Goal: Connect with others: Connect with other users

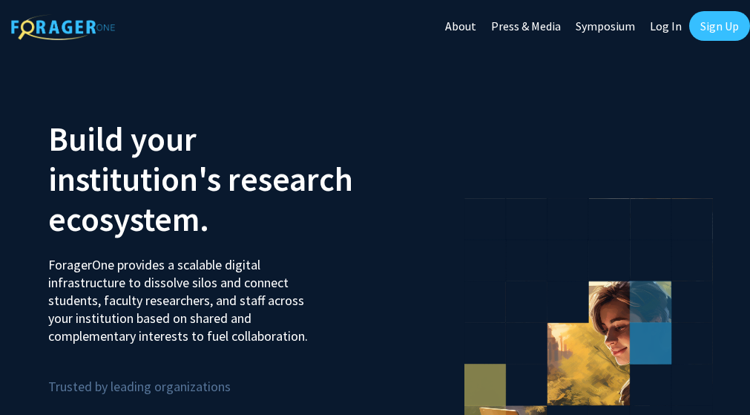
click at [668, 25] on link "Log In" at bounding box center [665, 26] width 47 height 52
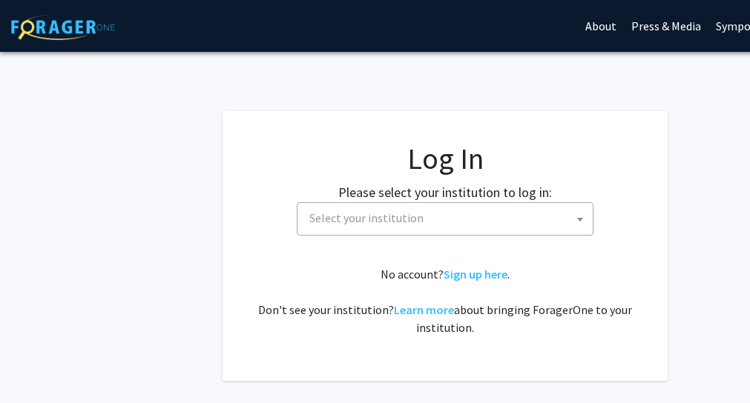
click at [564, 220] on span "Select your institution" at bounding box center [447, 218] width 289 height 30
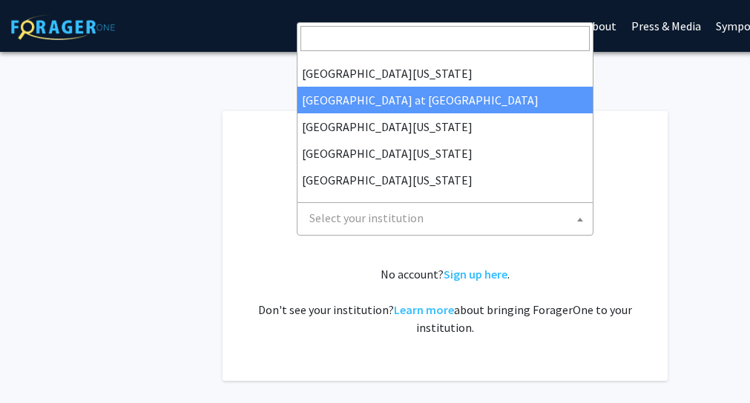
scroll to position [90, 0]
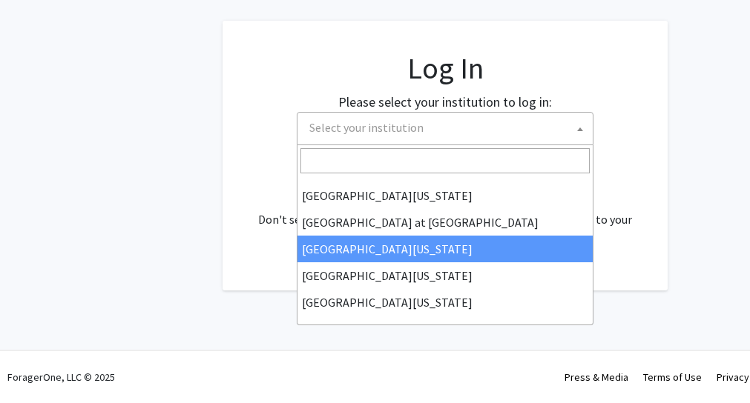
select select "13"
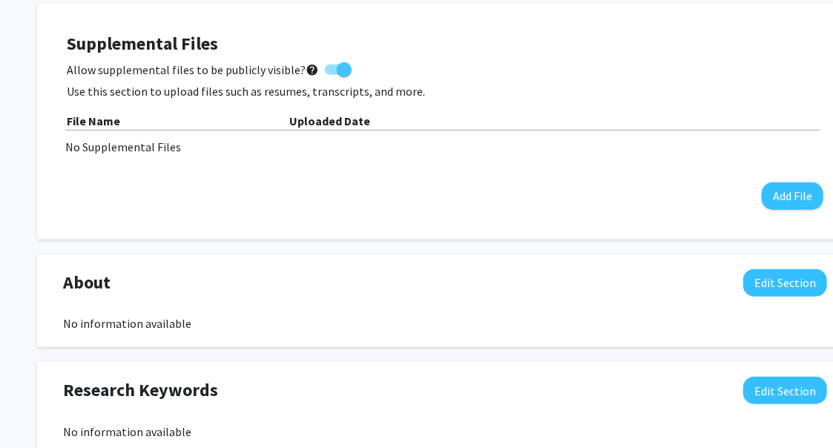
scroll to position [576, 0]
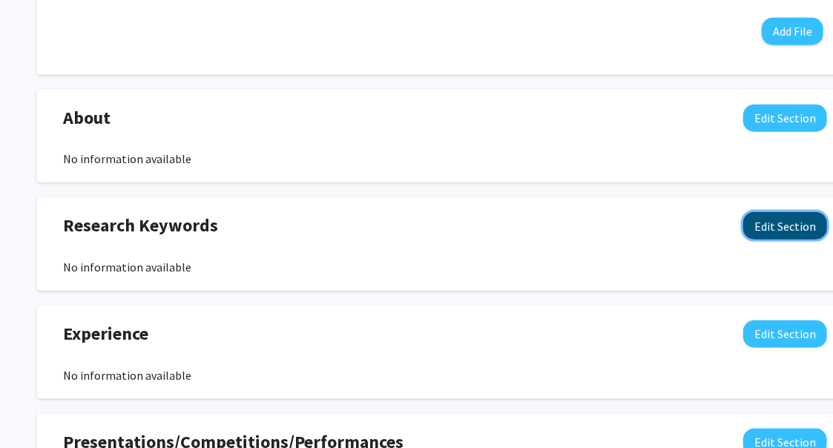
click at [760, 215] on button "Edit Section" at bounding box center [785, 225] width 84 height 27
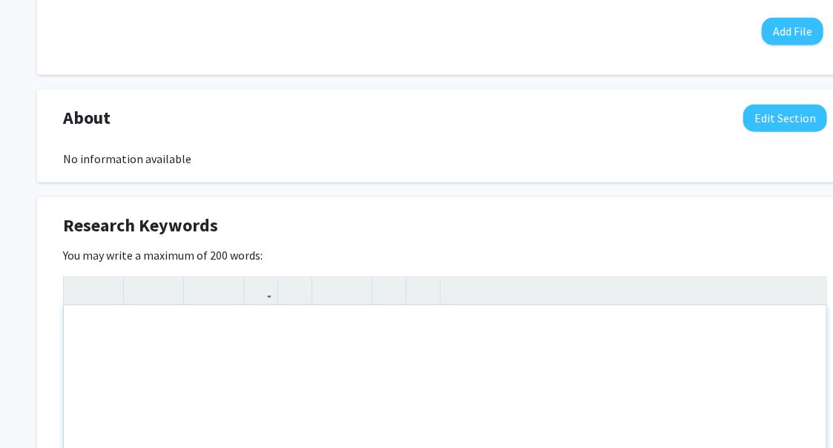
click at [168, 344] on div "Note to users with screen readers: Please deactivate our accessibility plugin f…" at bounding box center [445, 417] width 762 height 223
type textarea "athletics, weightlifting"
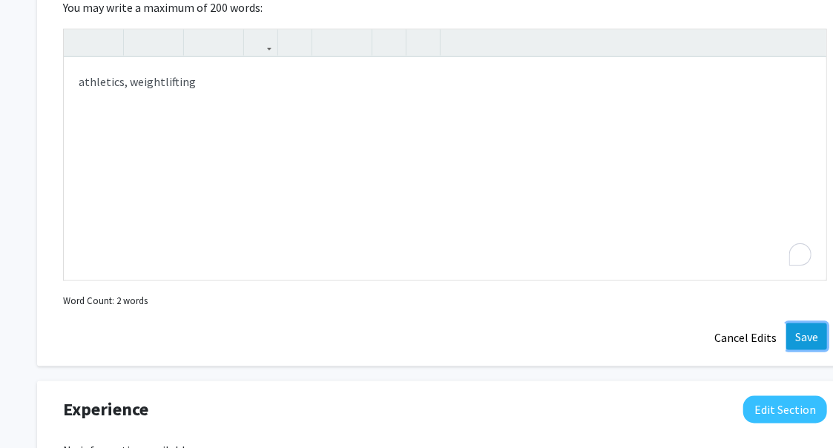
click at [760, 328] on button "Save" at bounding box center [806, 336] width 41 height 27
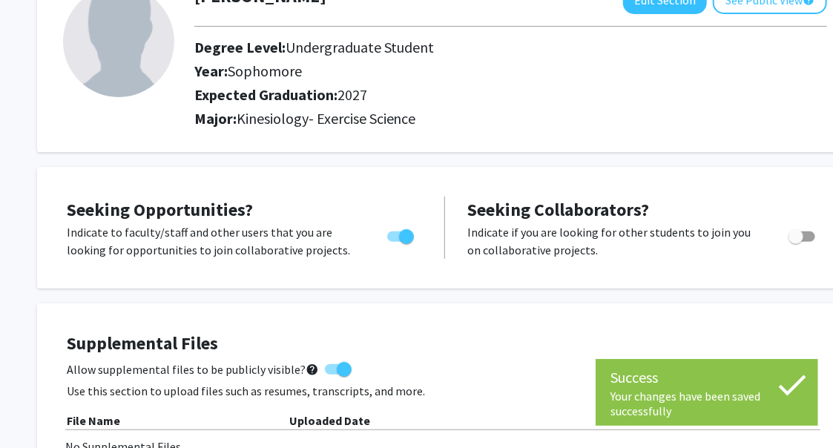
scroll to position [0, 0]
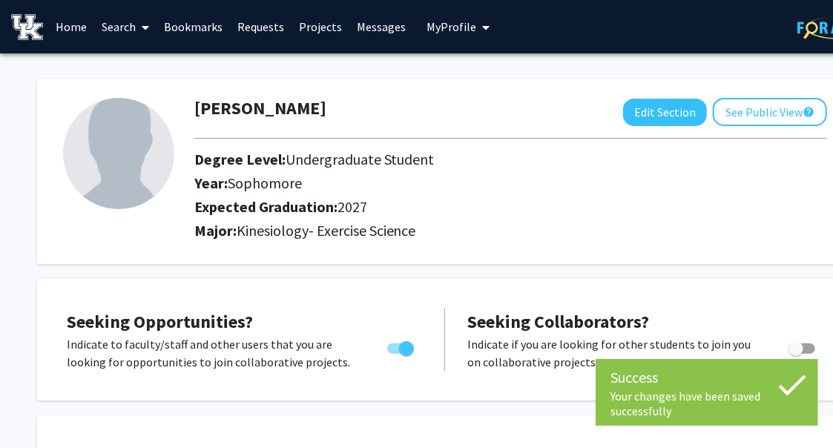
click at [141, 30] on span at bounding box center [142, 27] width 13 height 52
click at [153, 69] on span "Faculty/Staff" at bounding box center [148, 68] width 109 height 30
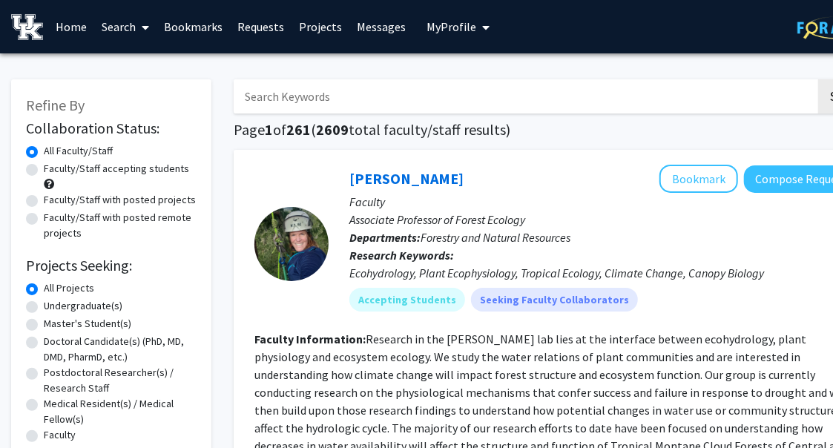
click at [44, 202] on label "Faculty/Staff with posted projects" at bounding box center [120, 200] width 152 height 16
click at [44, 202] on input "Faculty/Staff with posted projects" at bounding box center [49, 197] width 10 height 10
radio input "true"
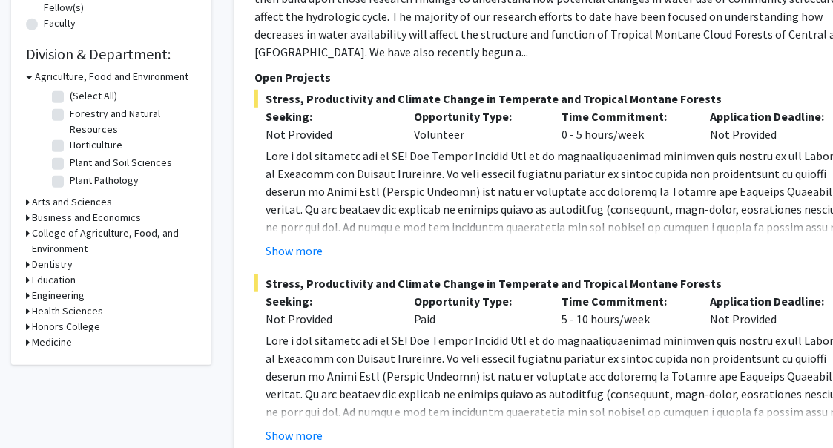
scroll to position [494, 0]
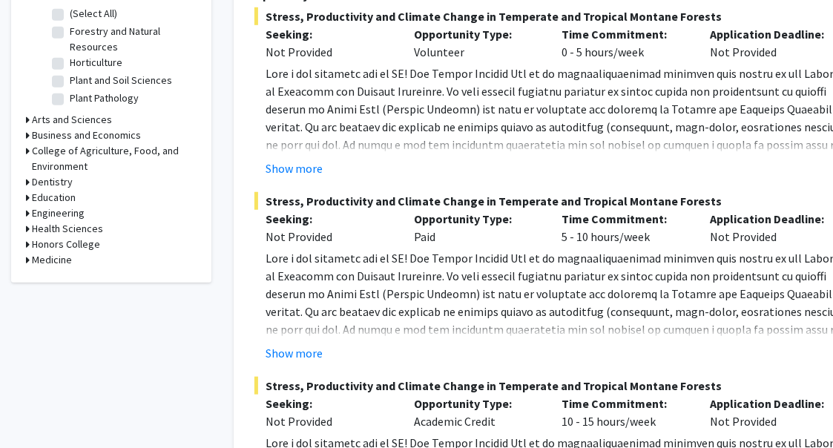
click at [26, 197] on icon at bounding box center [28, 198] width 4 height 16
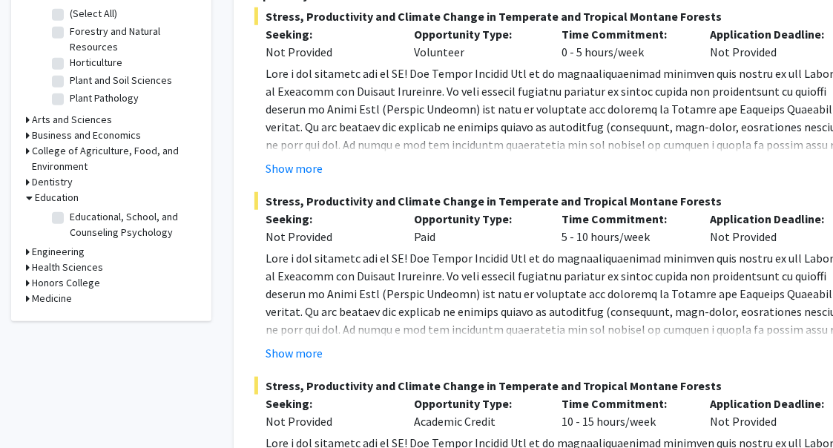
click at [70, 215] on label "Educational, School, and Counseling Psychology" at bounding box center [131, 224] width 123 height 31
click at [70, 215] on input "Educational, School, and Counseling Psychology" at bounding box center [75, 214] width 10 height 10
checkbox input "true"
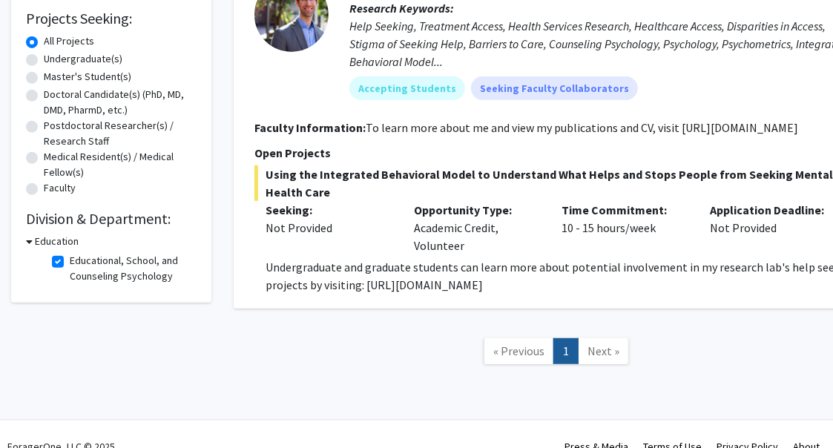
scroll to position [289, 0]
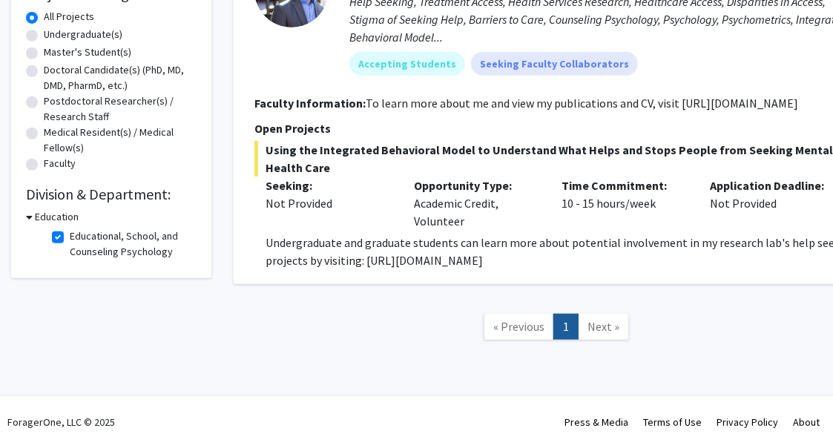
click at [70, 228] on label "Educational, School, and Counseling Psychology" at bounding box center [131, 243] width 123 height 31
click at [70, 228] on input "Educational, School, and Counseling Psychology" at bounding box center [75, 233] width 10 height 10
checkbox input "false"
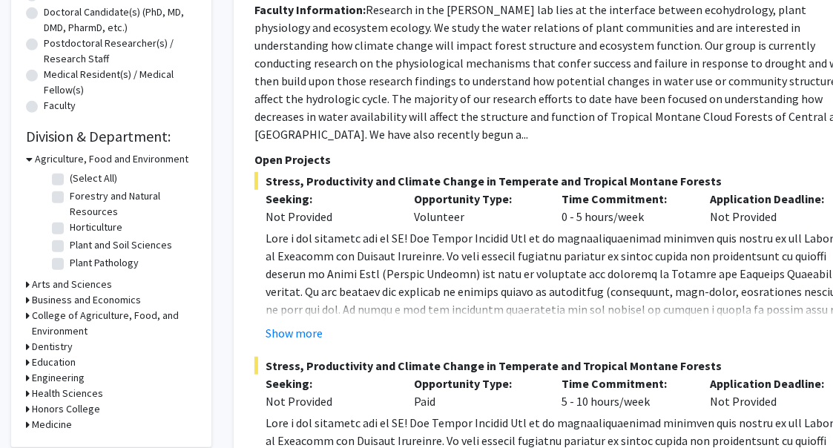
scroll to position [494, 0]
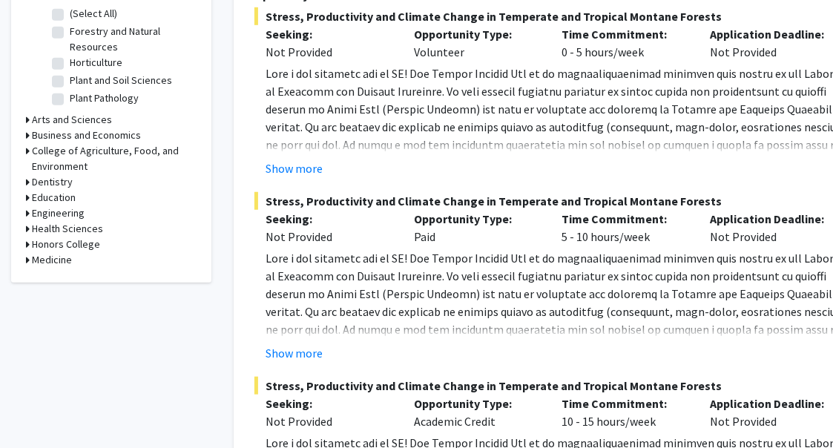
click at [27, 226] on icon at bounding box center [28, 229] width 4 height 16
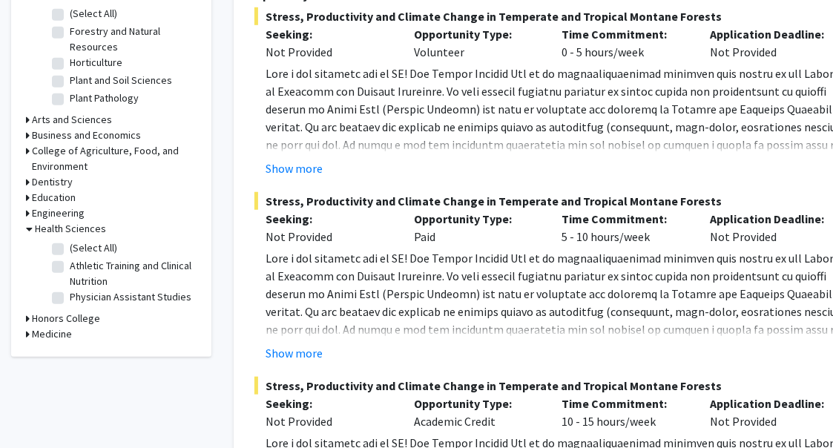
click at [70, 266] on label "Athletic Training and Clinical Nutrition" at bounding box center [131, 273] width 123 height 31
click at [70, 266] on input "Athletic Training and Clinical Nutrition" at bounding box center [75, 263] width 10 height 10
checkbox input "true"
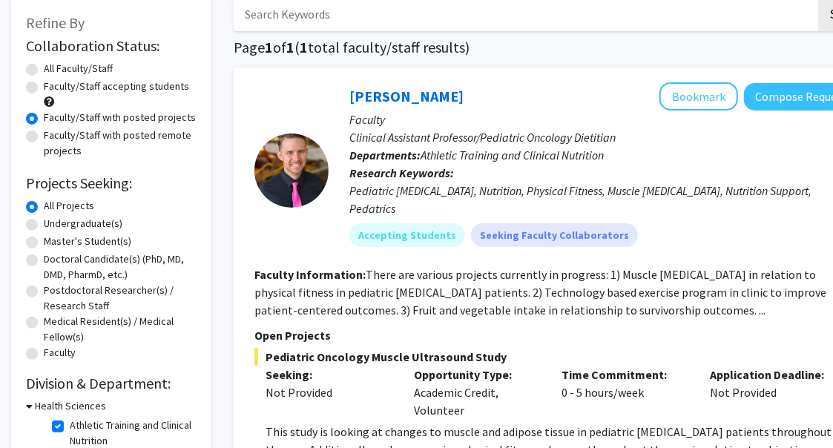
scroll to position [165, 0]
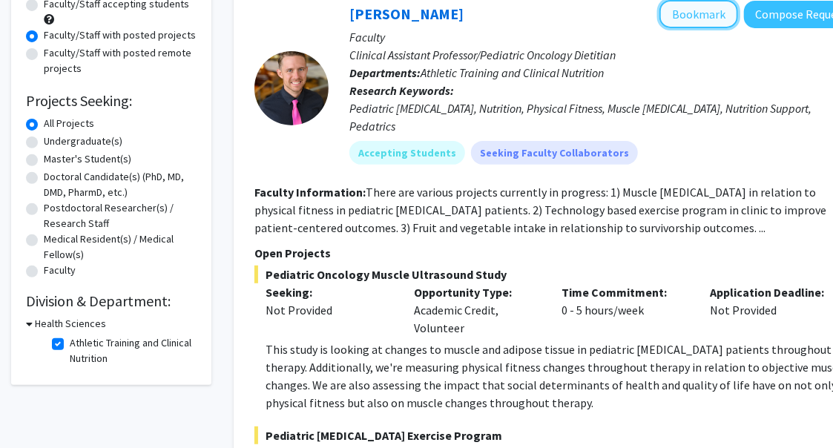
click at [711, 20] on button "Bookmark" at bounding box center [698, 14] width 79 height 28
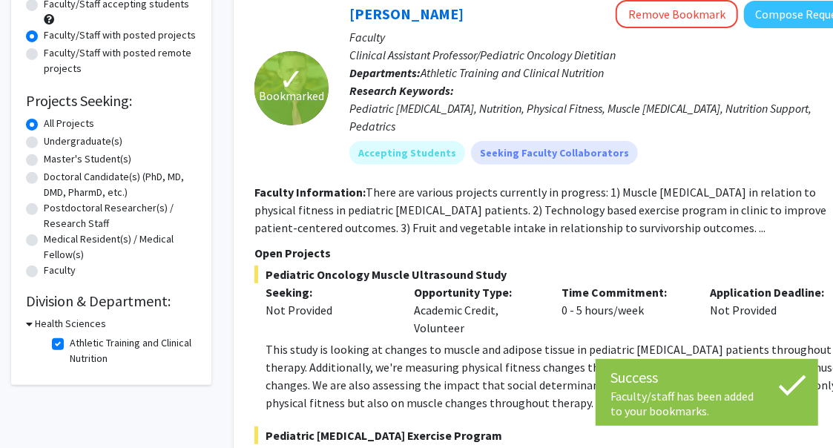
scroll to position [0, 0]
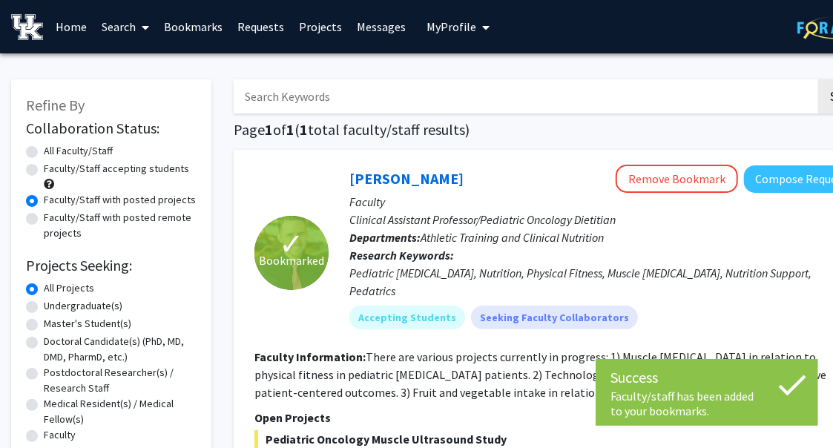
click at [203, 23] on link "Bookmarks" at bounding box center [193, 27] width 73 height 52
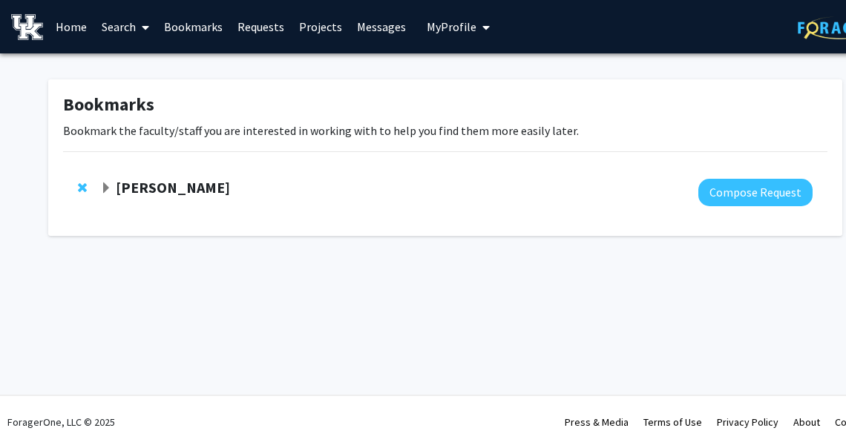
click at [104, 187] on span "Expand Corey Hawes Bookmark" at bounding box center [106, 188] width 12 height 12
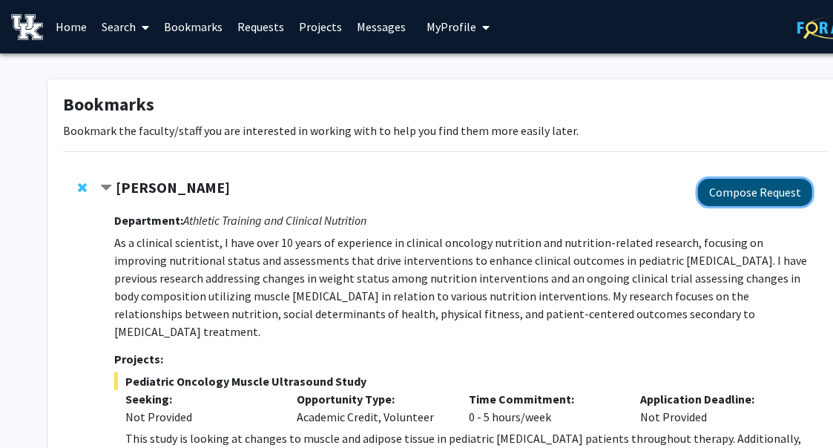
click at [760, 187] on button "Compose Request" at bounding box center [755, 192] width 114 height 27
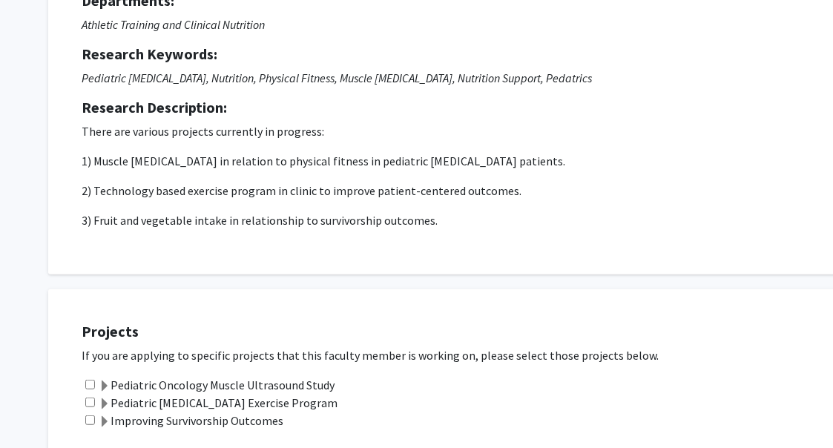
scroll to position [329, 0]
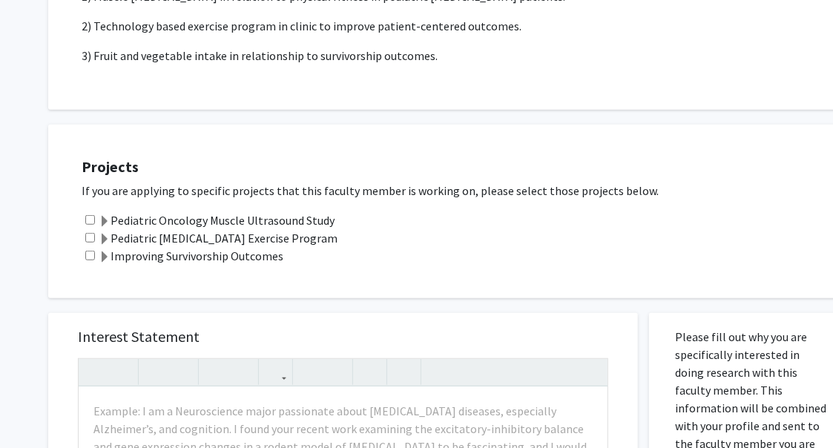
click at [90, 220] on input "checkbox" at bounding box center [90, 220] width 10 height 10
checkbox input "true"
click at [87, 239] on input "checkbox" at bounding box center [90, 238] width 10 height 10
checkbox input "true"
click at [88, 254] on input "checkbox" at bounding box center [90, 256] width 10 height 10
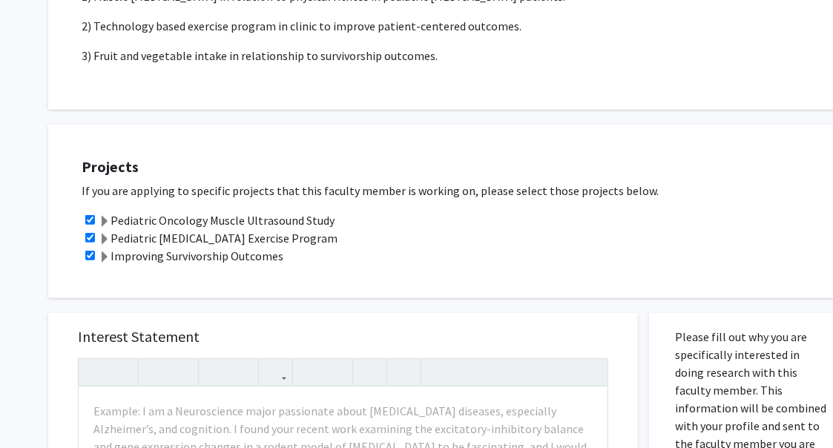
click at [87, 253] on input "checkbox" at bounding box center [90, 256] width 10 height 10
checkbox input "false"
click at [91, 239] on input "checkbox" at bounding box center [90, 238] width 10 height 10
checkbox input "false"
click at [104, 219] on span at bounding box center [105, 222] width 12 height 12
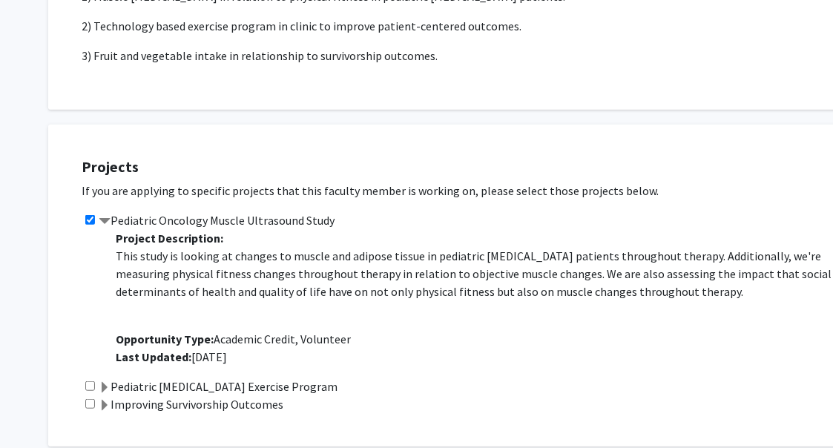
click at [105, 218] on span at bounding box center [105, 222] width 12 height 12
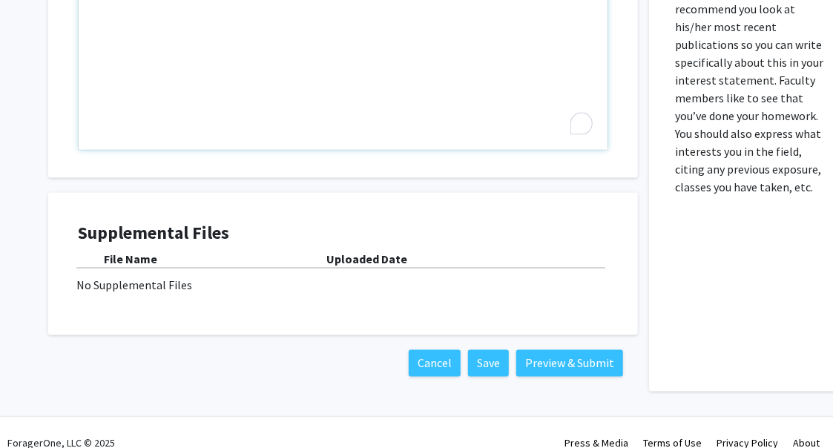
scroll to position [927, 0]
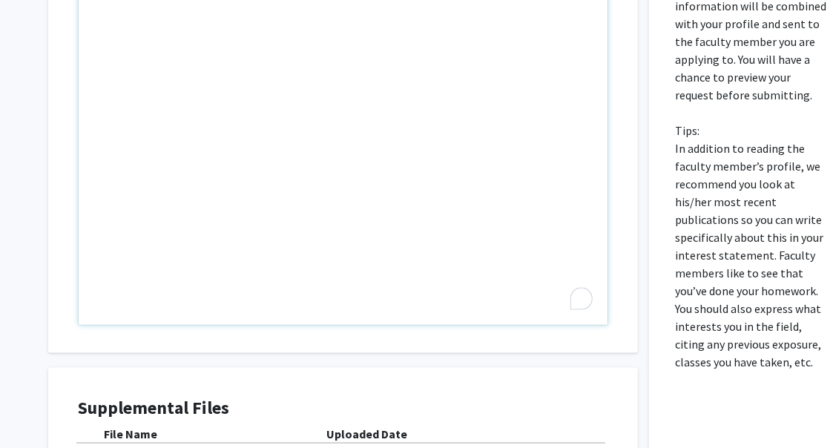
type textarea "HI"
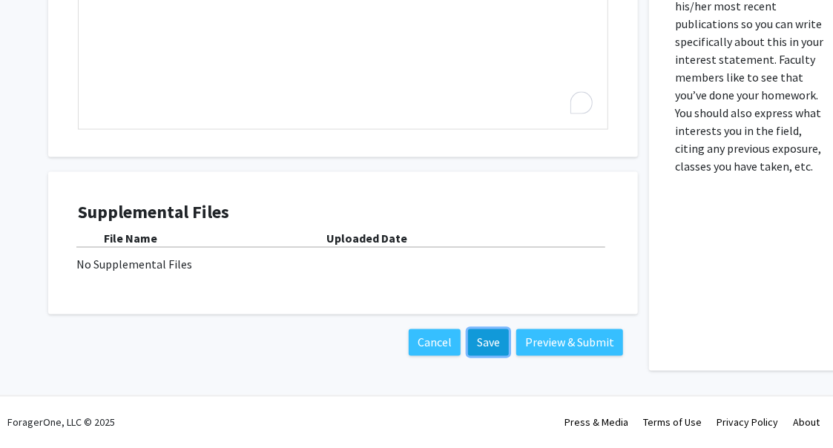
click at [494, 354] on button "Save" at bounding box center [488, 342] width 41 height 27
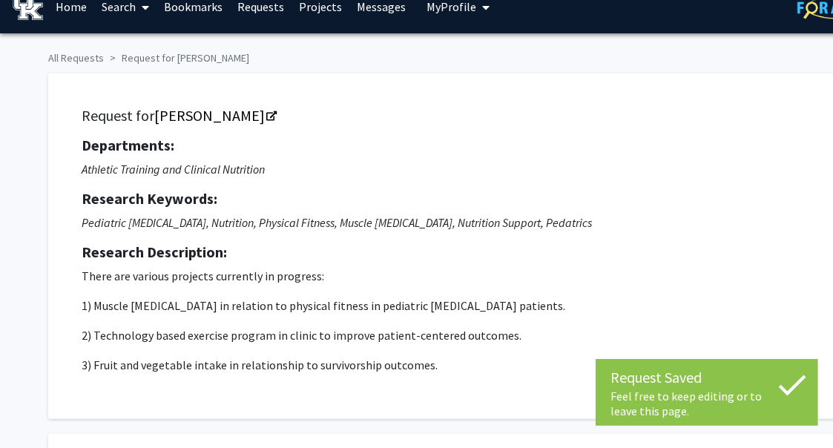
scroll to position [0, 0]
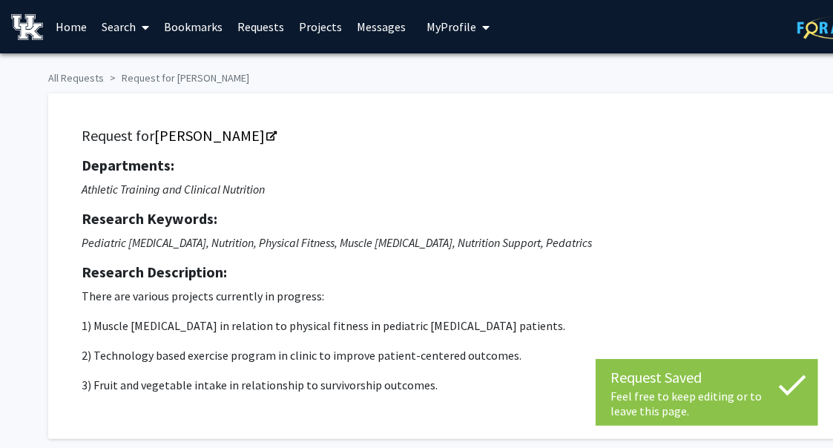
click at [256, 20] on link "Requests" at bounding box center [261, 27] width 62 height 52
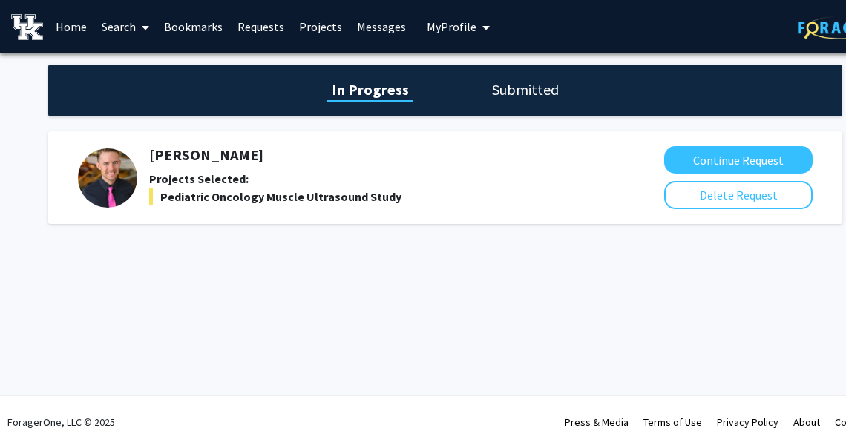
click at [126, 18] on link "Search" at bounding box center [125, 27] width 62 height 52
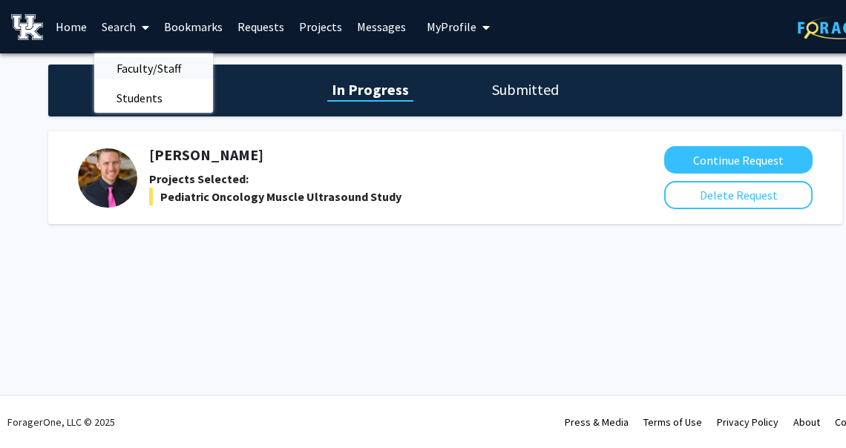
click at [143, 65] on span "Faculty/Staff" at bounding box center [148, 68] width 109 height 30
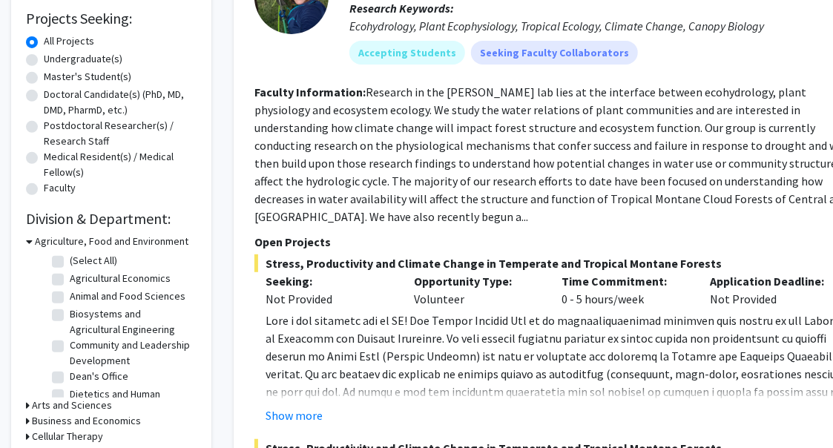
scroll to position [165, 0]
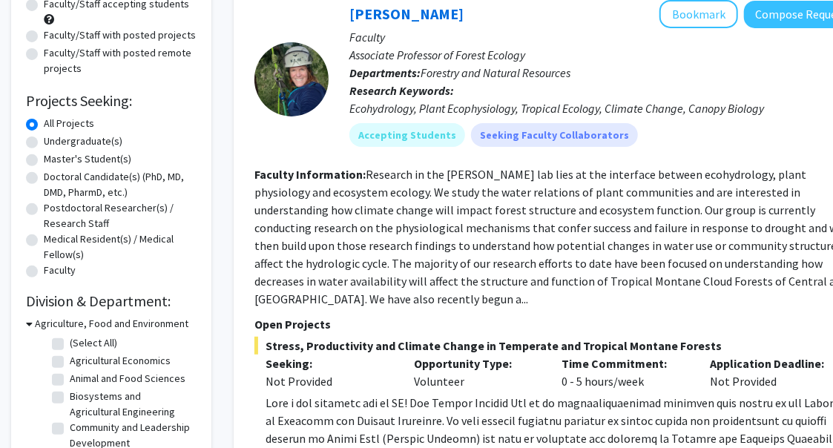
click at [44, 31] on label "Faculty/Staff with posted projects" at bounding box center [120, 35] width 152 height 16
click at [44, 31] on input "Faculty/Staff with posted projects" at bounding box center [49, 32] width 10 height 10
radio input "true"
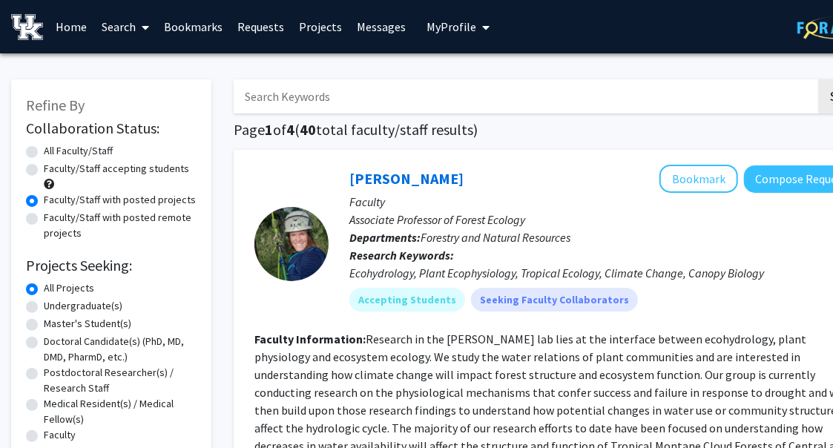
click at [44, 149] on label "All Faculty/Staff" at bounding box center [78, 151] width 69 height 16
click at [44, 149] on input "All Faculty/Staff" at bounding box center [49, 148] width 10 height 10
radio input "true"
click at [347, 99] on input "Search Keywords" at bounding box center [525, 96] width 582 height 34
click at [760, 79] on button "Search" at bounding box center [848, 96] width 61 height 34
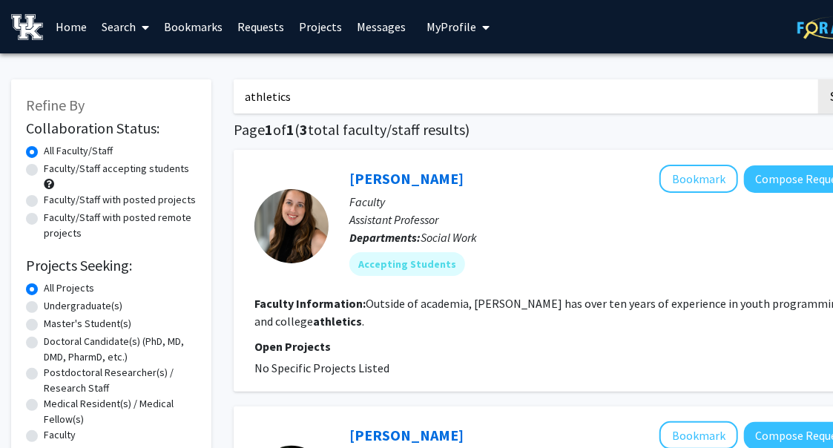
drag, startPoint x: 297, startPoint y: 95, endPoint x: 166, endPoint y: 90, distance: 130.6
type input "[PERSON_NAME]"
click at [760, 79] on button "Search" at bounding box center [848, 96] width 61 height 34
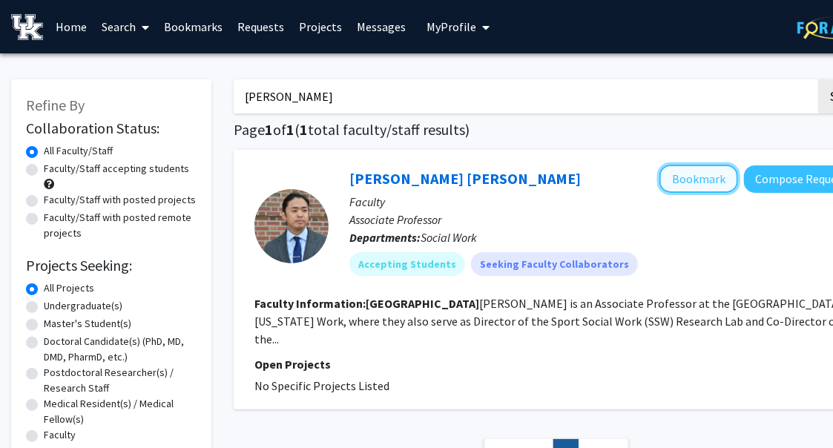
click at [708, 179] on button "Bookmark" at bounding box center [698, 179] width 79 height 28
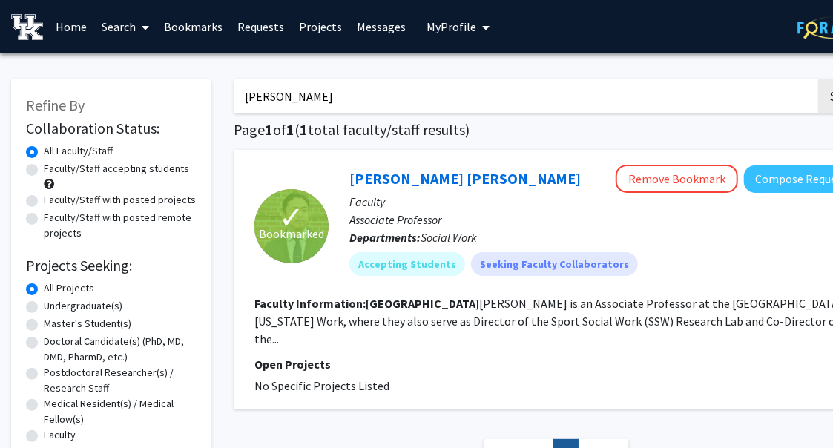
drag, startPoint x: 309, startPoint y: 101, endPoint x: 217, endPoint y: 91, distance: 93.2
click at [217, 90] on div "Refine By Collaboration Status: Collaboration Status All Faculty/Staff Collabor…" at bounding box center [445, 301] width 890 height 472
drag, startPoint x: 317, startPoint y: 101, endPoint x: 191, endPoint y: 113, distance: 126.7
click at [191, 113] on div "Refine By Collaboration Status: Collaboration Status All Faculty/Staff Collabor…" at bounding box center [445, 301] width 890 height 472
click at [146, 28] on icon at bounding box center [145, 28] width 7 height 12
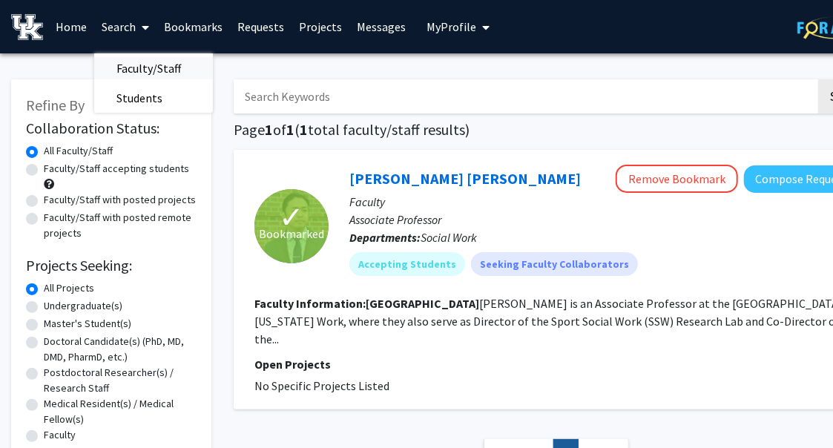
click at [142, 71] on span "Faculty/Staff" at bounding box center [148, 68] width 109 height 30
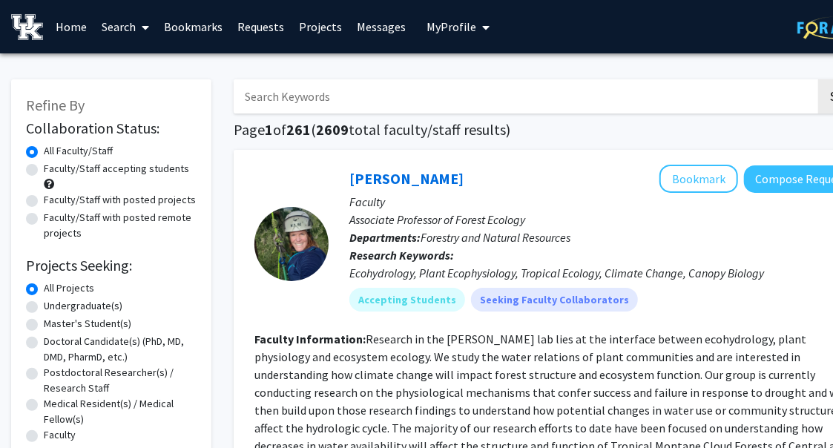
click at [476, 27] on span "My profile dropdown to access profile and logout" at bounding box center [482, 27] width 13 height 52
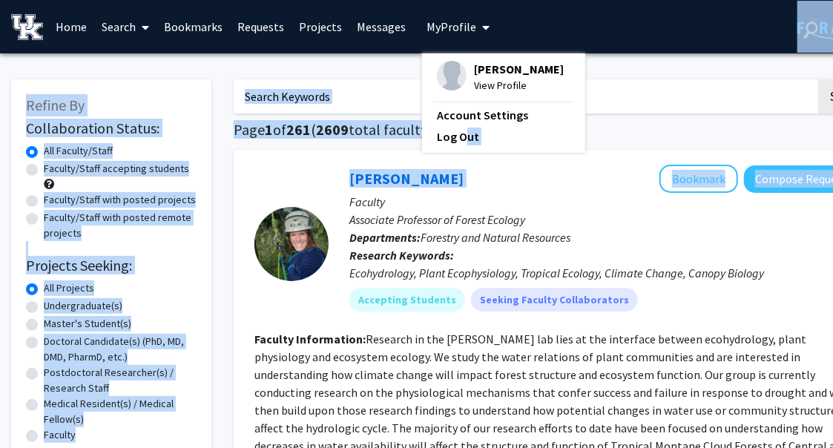
drag, startPoint x: 461, startPoint y: 135, endPoint x: 515, endPoint y: 172, distance: 65.6
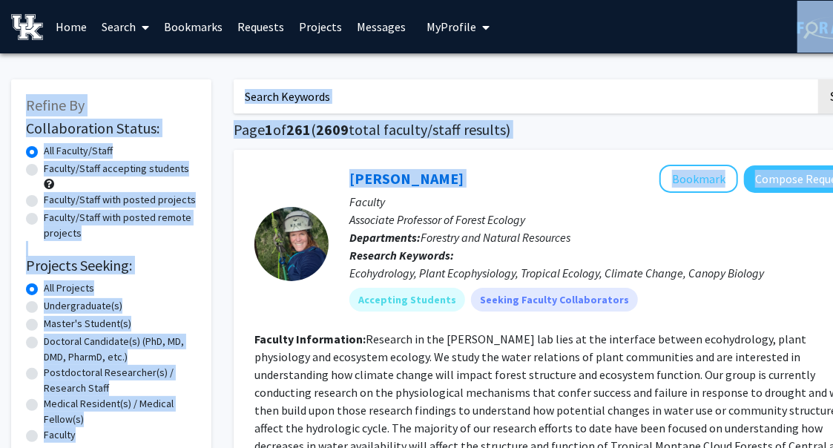
drag, startPoint x: 515, startPoint y: 172, endPoint x: 510, endPoint y: 189, distance: 17.8
click at [510, 189] on div "[PERSON_NAME] Bookmark Compose Request" at bounding box center [603, 179] width 509 height 28
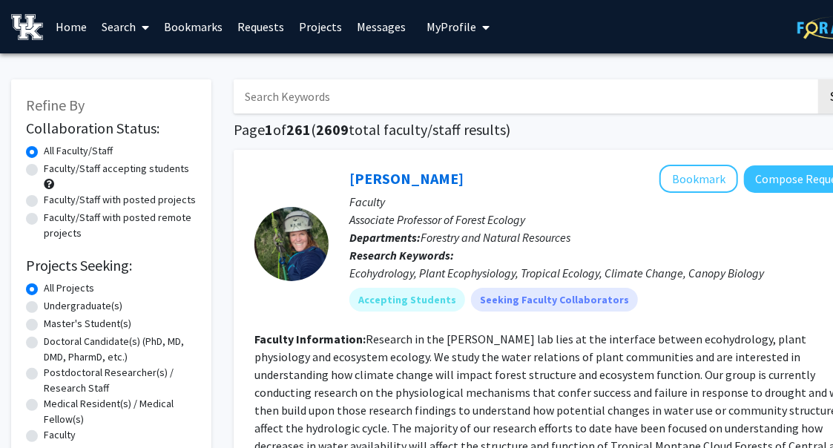
click at [443, 19] on span "My Profile" at bounding box center [451, 26] width 50 height 15
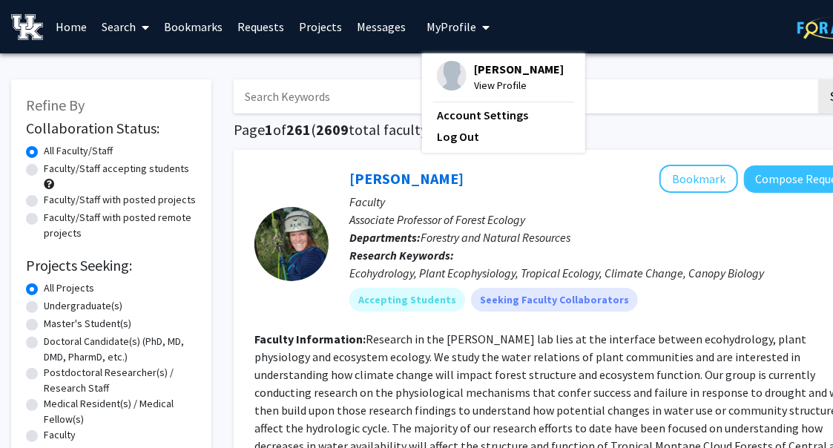
click at [478, 68] on span "[PERSON_NAME]" at bounding box center [519, 69] width 90 height 16
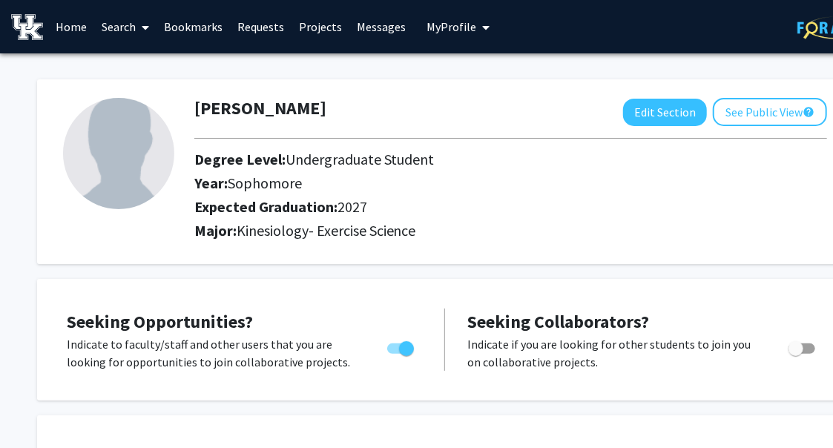
click at [476, 25] on span "My profile dropdown to access profile and logout" at bounding box center [482, 27] width 13 height 52
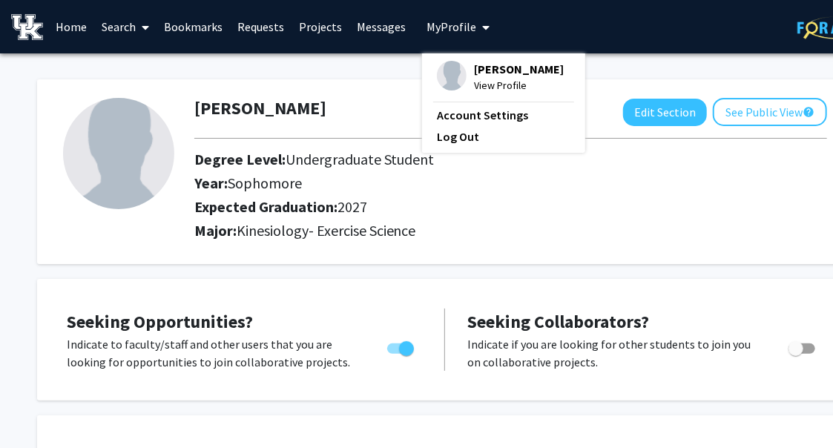
click at [449, 127] on div "Joshua Bridges View Profile Account Settings Log Out" at bounding box center [503, 102] width 163 height 99
click at [456, 138] on link "Log Out" at bounding box center [504, 137] width 134 height 18
